Goal: Navigation & Orientation: Understand site structure

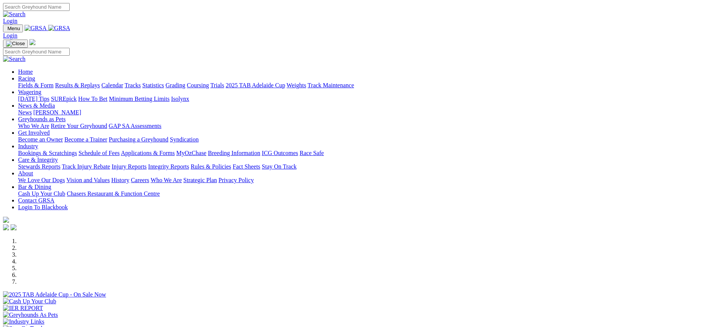
click at [81, 109] on link "[PERSON_NAME]" at bounding box center [57, 112] width 48 height 6
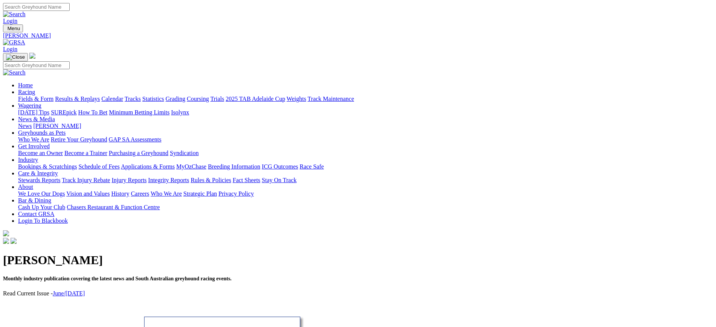
click at [298, 164] on link "ICG Outcomes" at bounding box center [280, 167] width 36 height 6
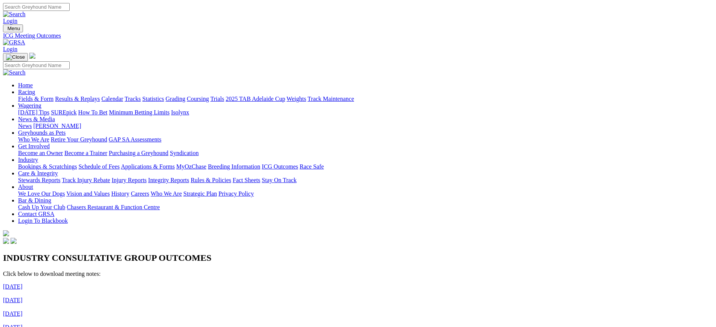
click at [25, 39] on img at bounding box center [14, 42] width 22 height 7
